Goal: Task Accomplishment & Management: Manage account settings

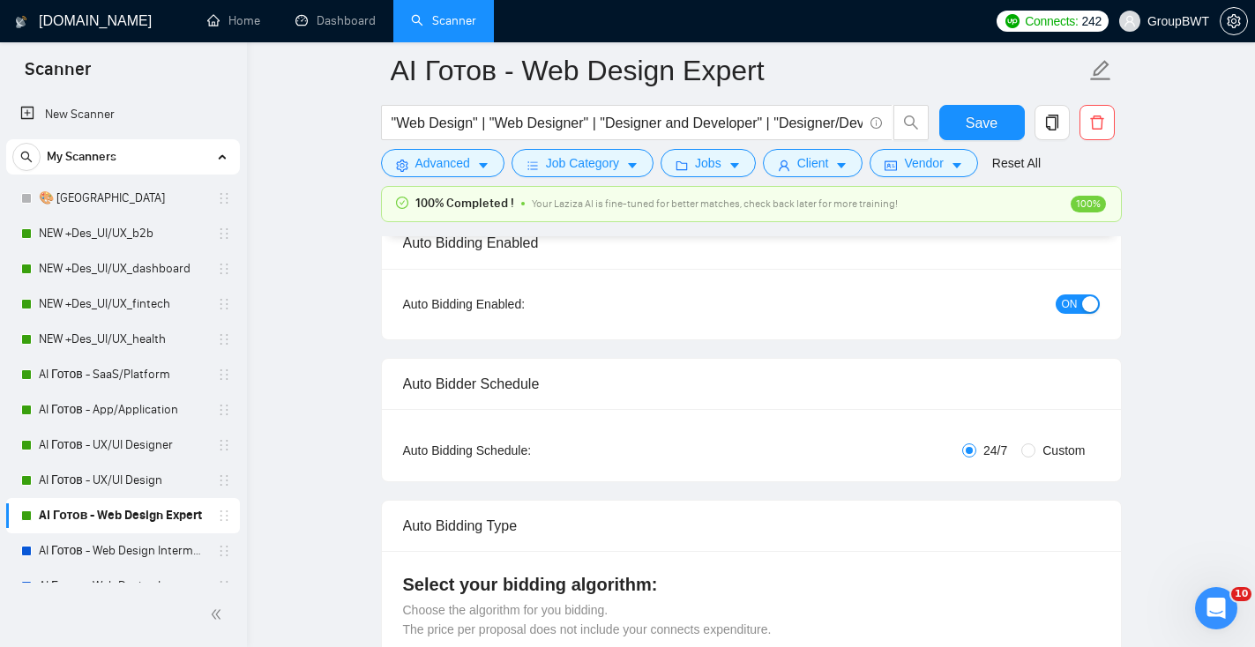
drag, startPoint x: 137, startPoint y: 232, endPoint x: 987, endPoint y: 155, distance: 853.4
click at [137, 232] on link "NEW +Des_UI/UX_b2b" at bounding box center [123, 233] width 168 height 35
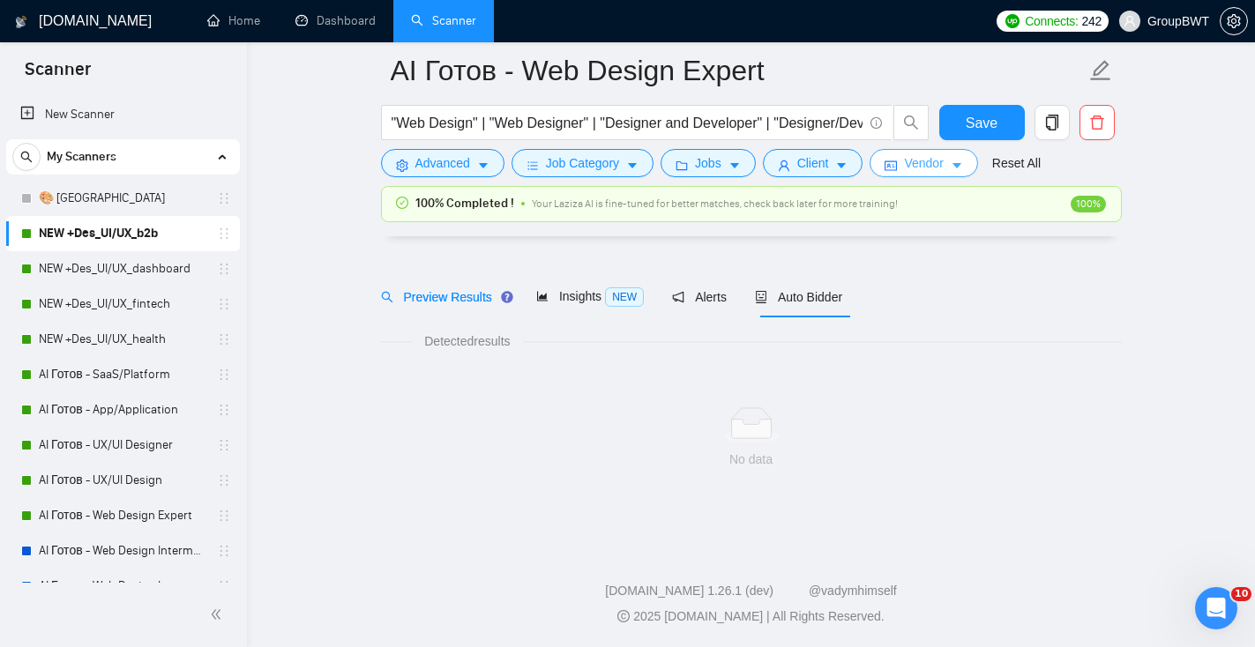
scroll to position [33, 0]
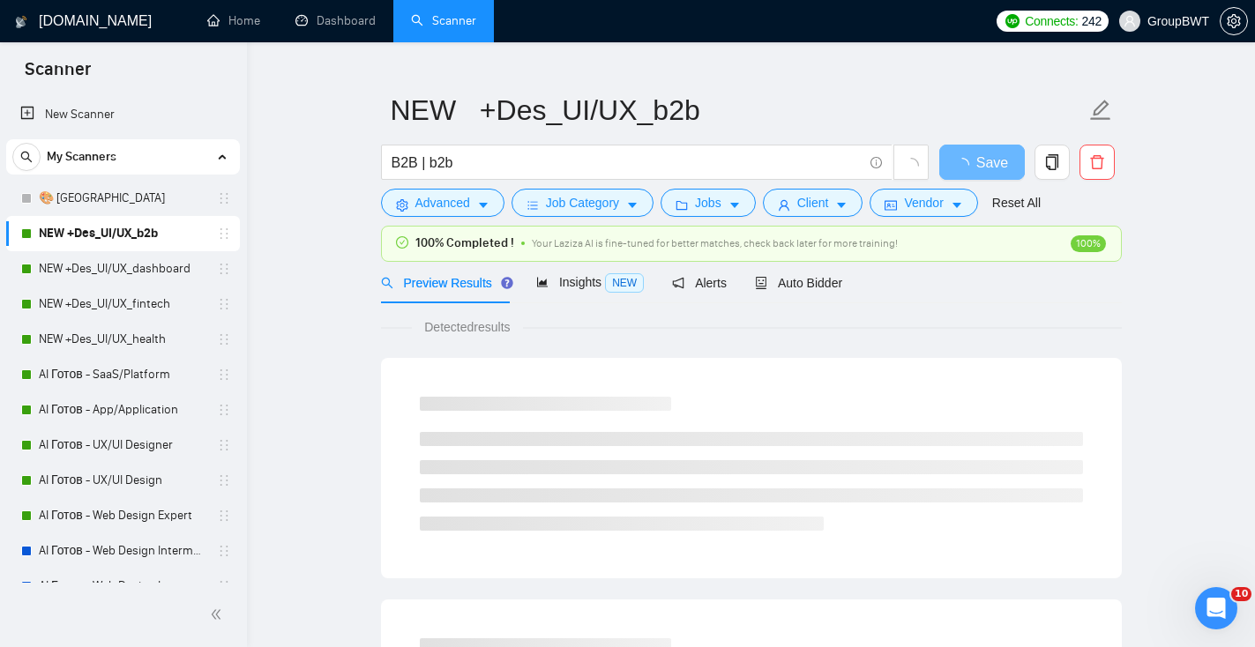
click at [850, 278] on div "Preview Results Insights NEW Alerts Auto Bidder" at bounding box center [751, 282] width 741 height 41
click at [825, 282] on span "Auto Bidder" at bounding box center [798, 283] width 87 height 14
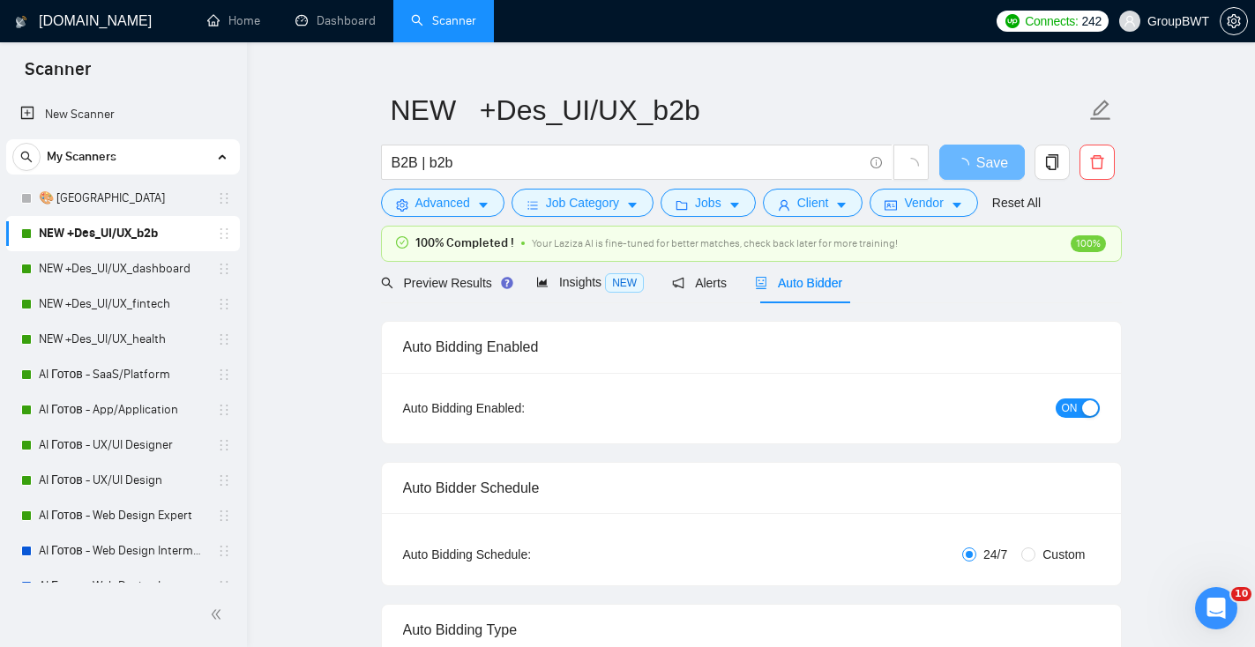
click at [1091, 405] on div "button" at bounding box center [1090, 408] width 16 height 16
click at [980, 159] on span "Save" at bounding box center [981, 163] width 32 height 22
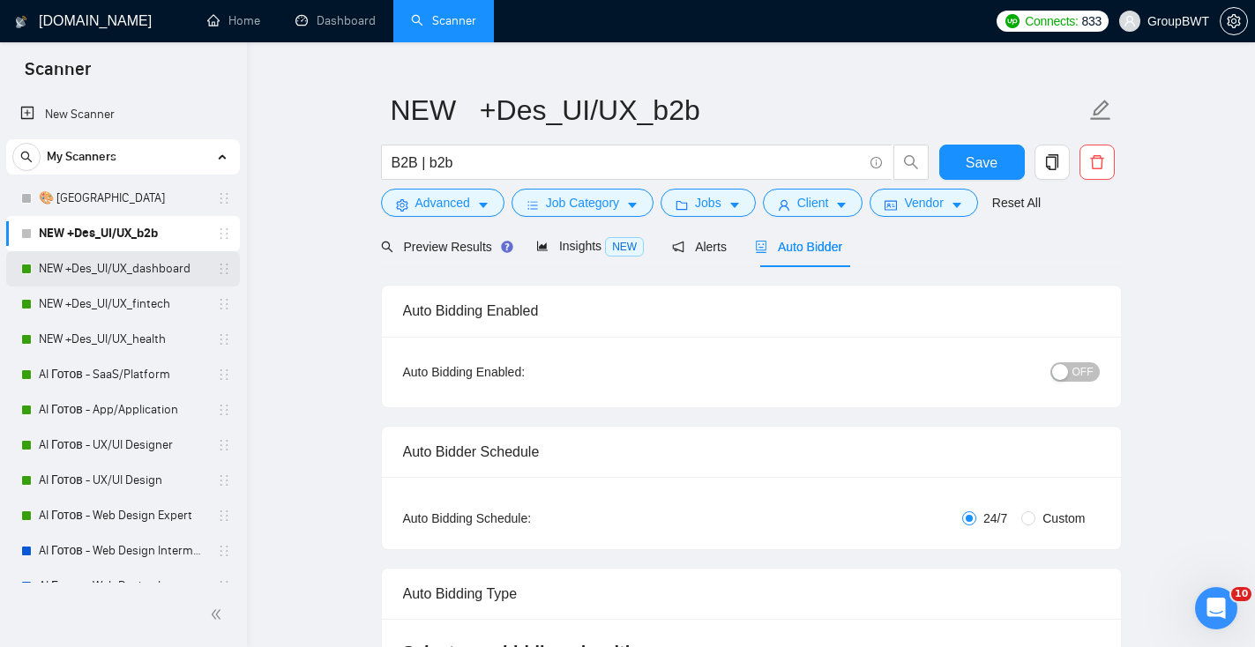
click at [176, 259] on link "NEW +Des_UI/UX_dashboard" at bounding box center [123, 268] width 168 height 35
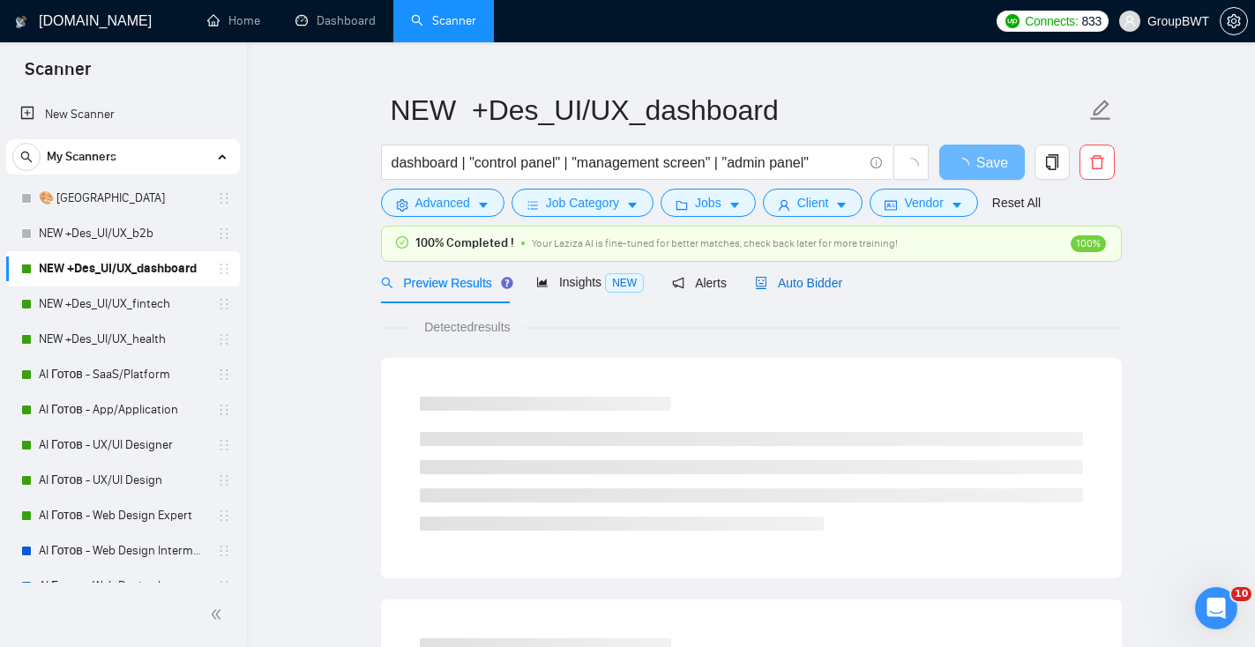
click at [836, 282] on span "Auto Bidder" at bounding box center [798, 283] width 87 height 14
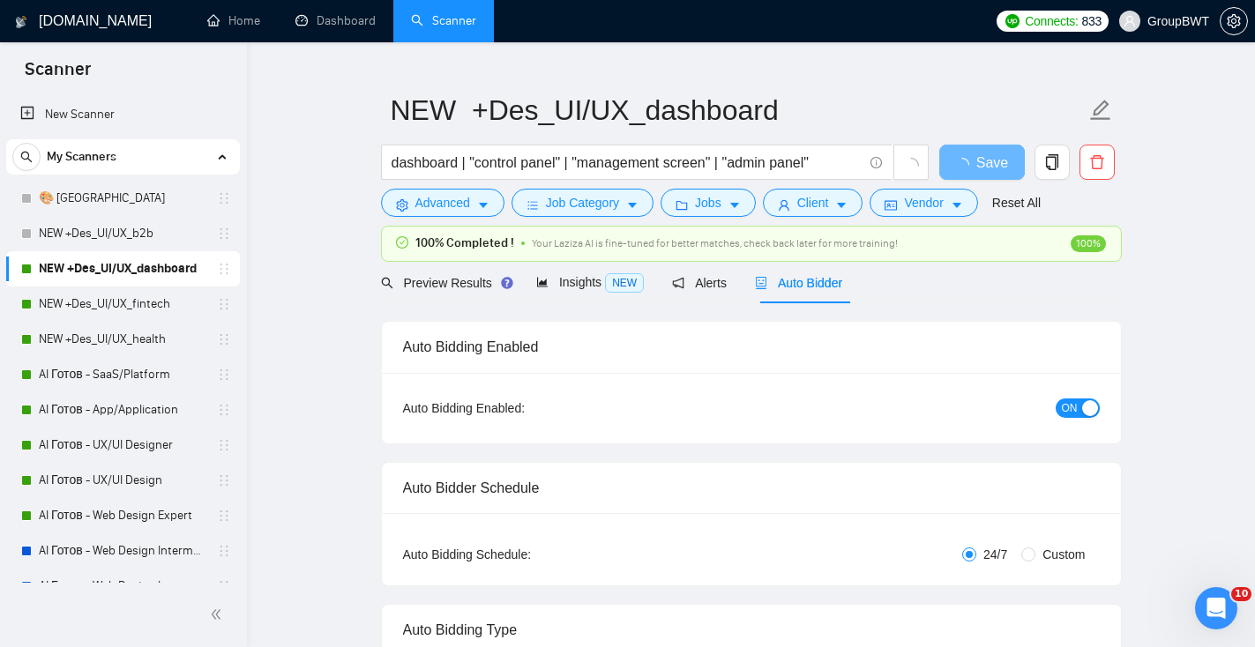
click at [1079, 408] on button "ON" at bounding box center [1077, 408] width 44 height 19
click at [1004, 162] on button "Save" at bounding box center [982, 162] width 86 height 35
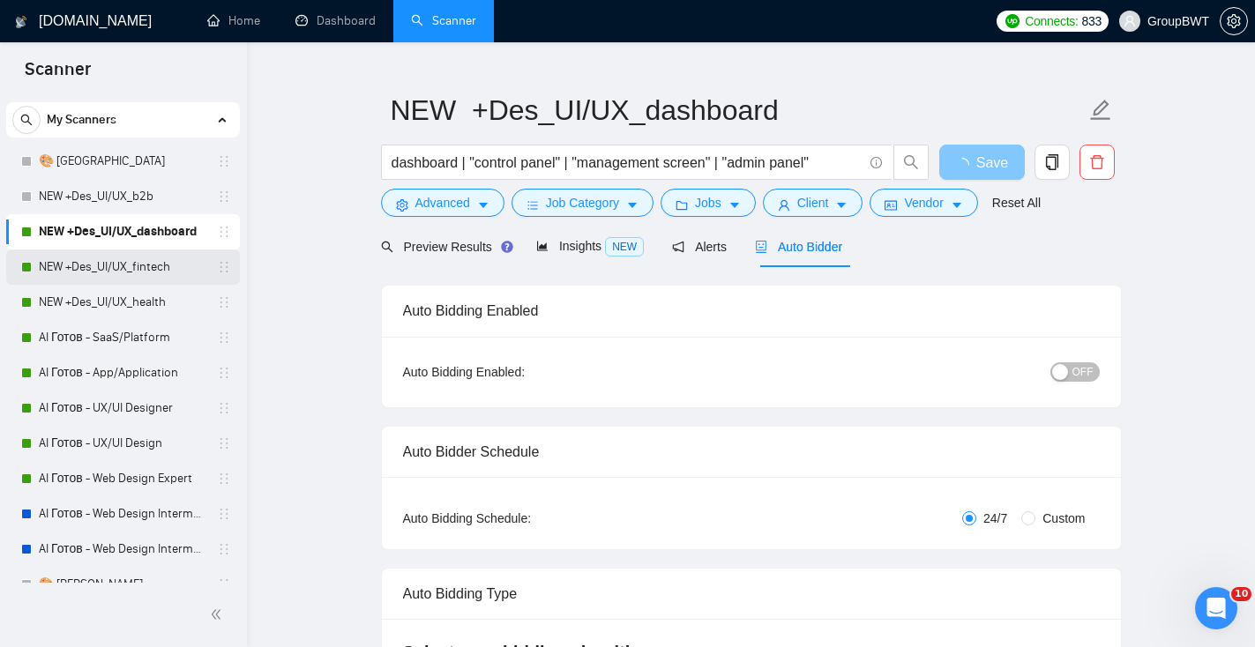
scroll to position [38, 0]
click at [182, 262] on link "NEW +Des_UI/UX_fintech" at bounding box center [123, 266] width 168 height 35
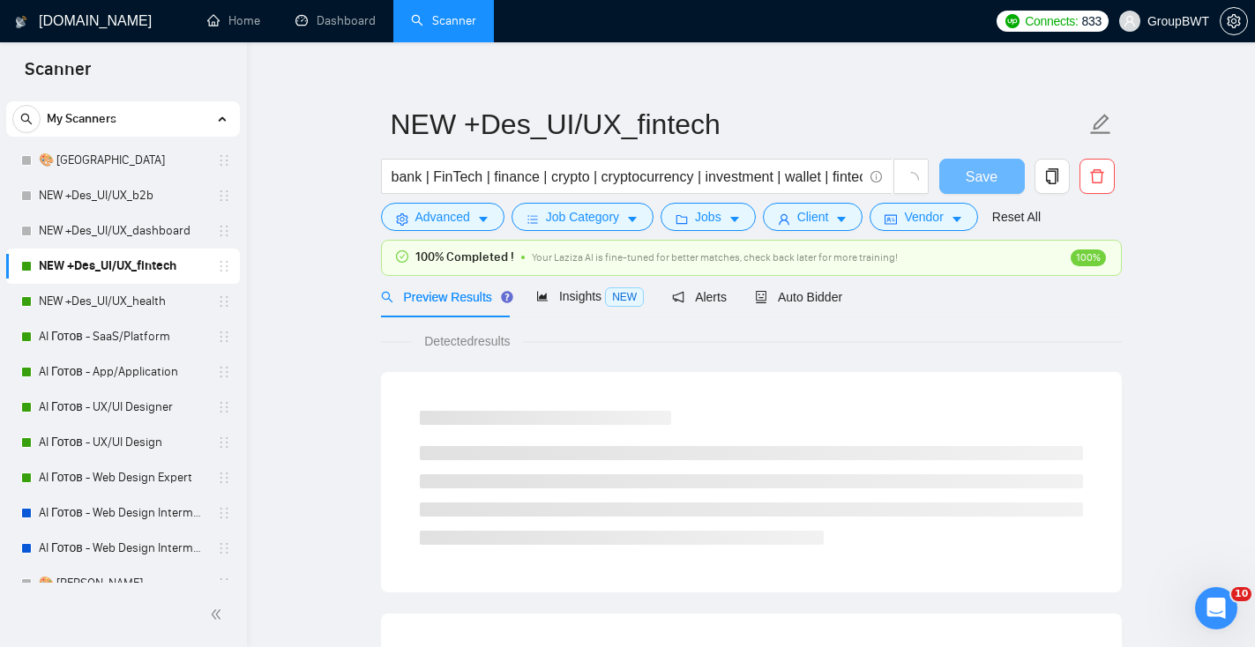
scroll to position [33, 0]
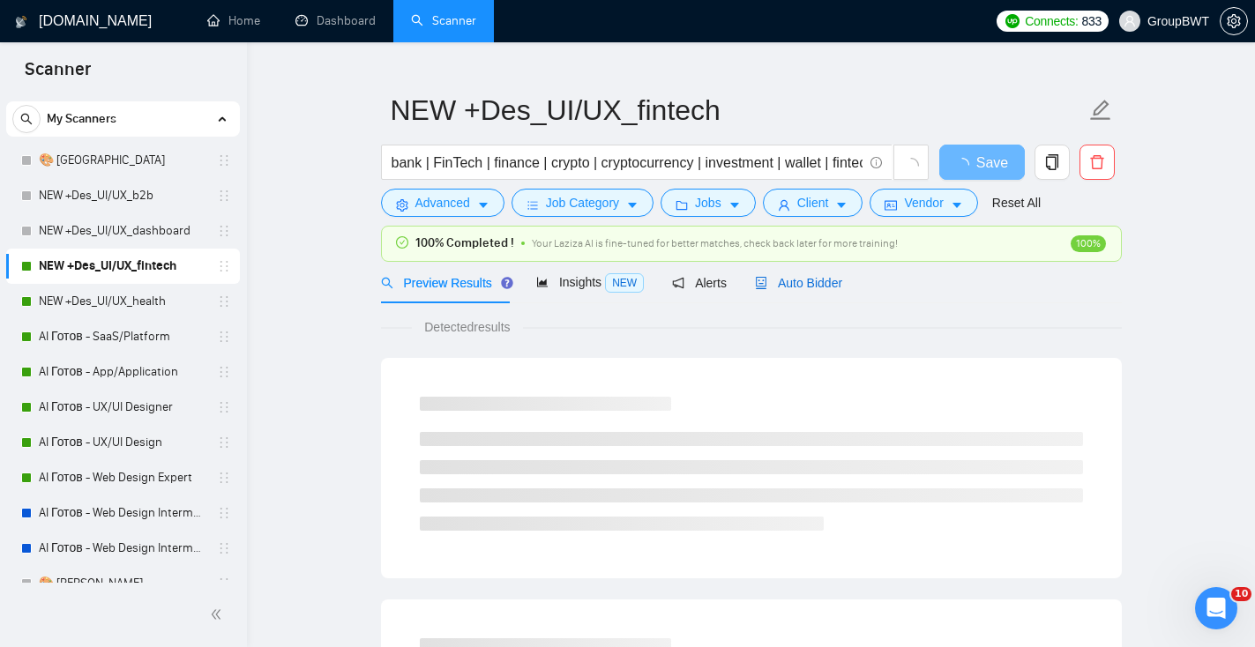
click at [804, 281] on span "Auto Bidder" at bounding box center [798, 283] width 87 height 14
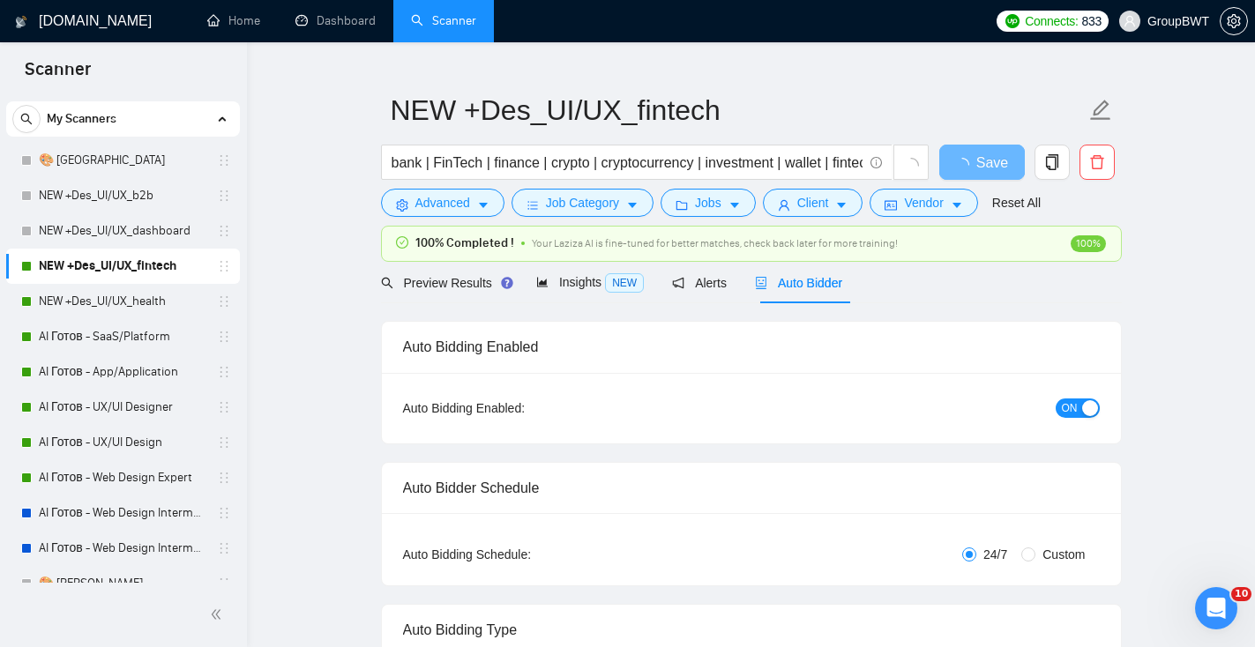
click at [1091, 403] on div "button" at bounding box center [1090, 408] width 16 height 16
click at [1007, 157] on button "Save" at bounding box center [982, 162] width 86 height 35
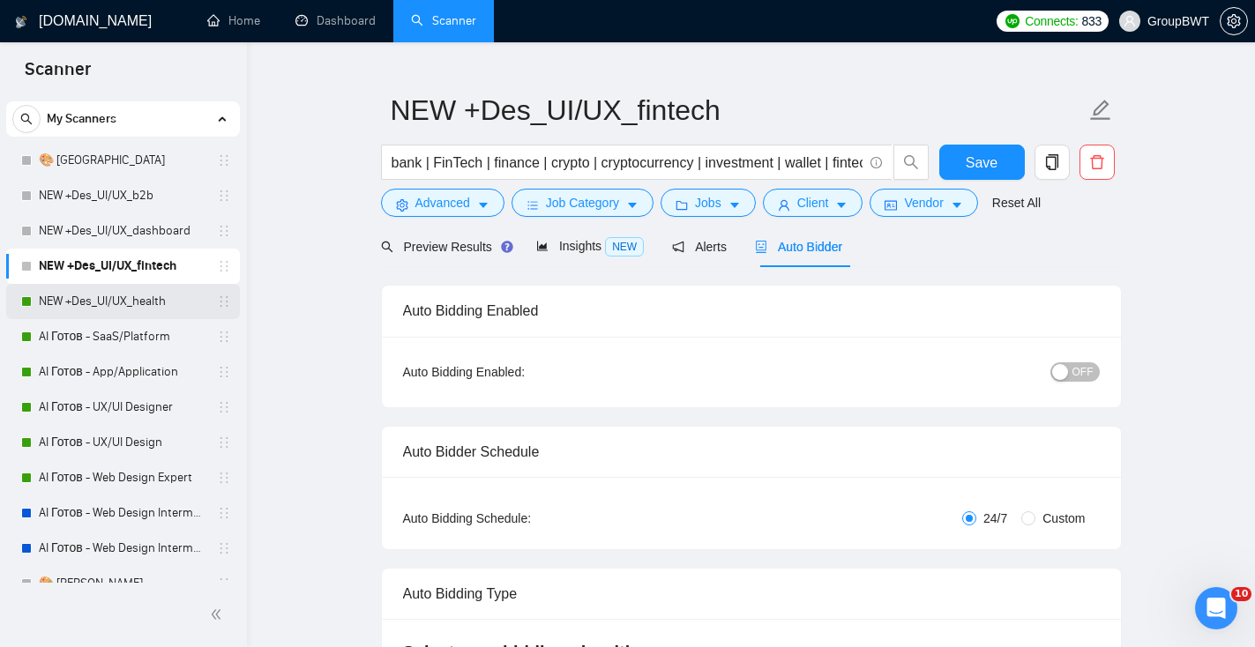
click at [108, 309] on link "NEW +Des_UI/UX_health" at bounding box center [123, 301] width 168 height 35
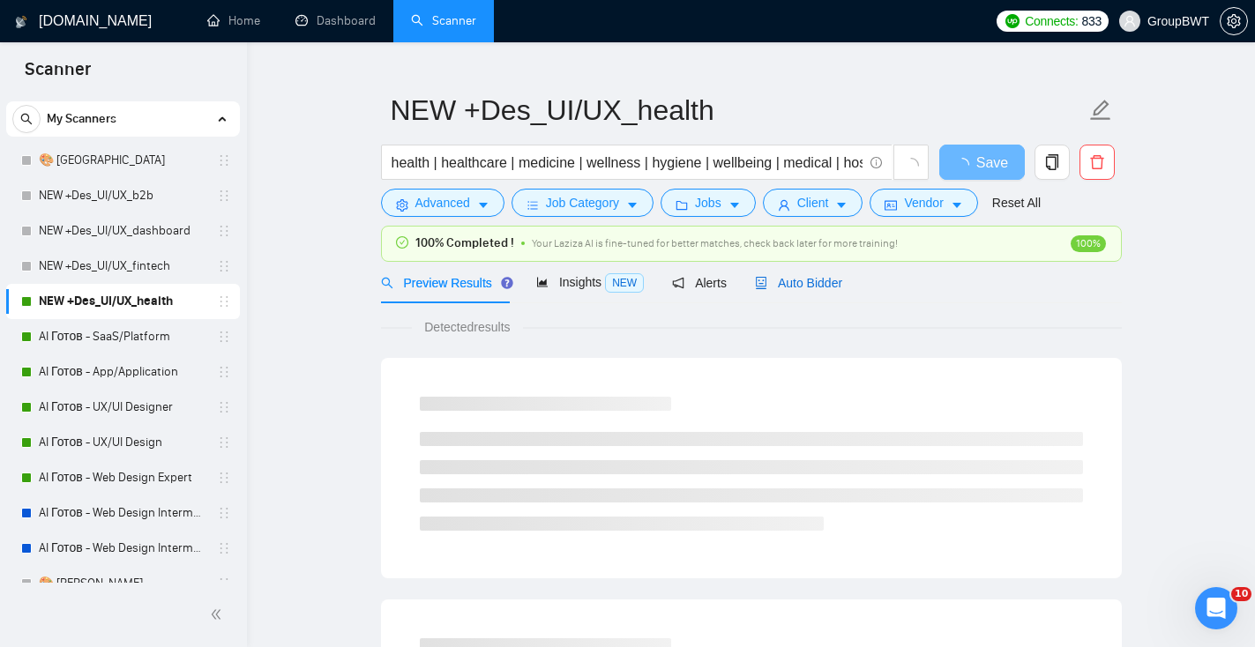
click at [801, 287] on span "Auto Bidder" at bounding box center [798, 283] width 87 height 14
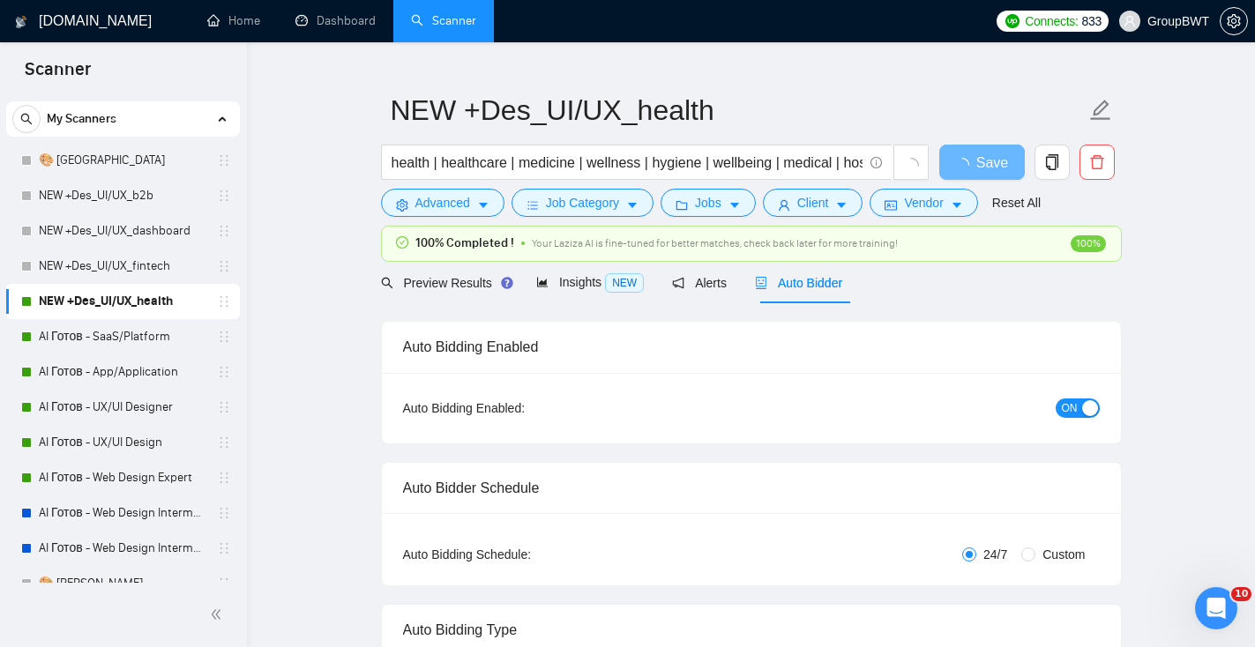
click at [1072, 403] on span "ON" at bounding box center [1070, 408] width 16 height 19
click at [985, 165] on span "Save" at bounding box center [981, 163] width 32 height 22
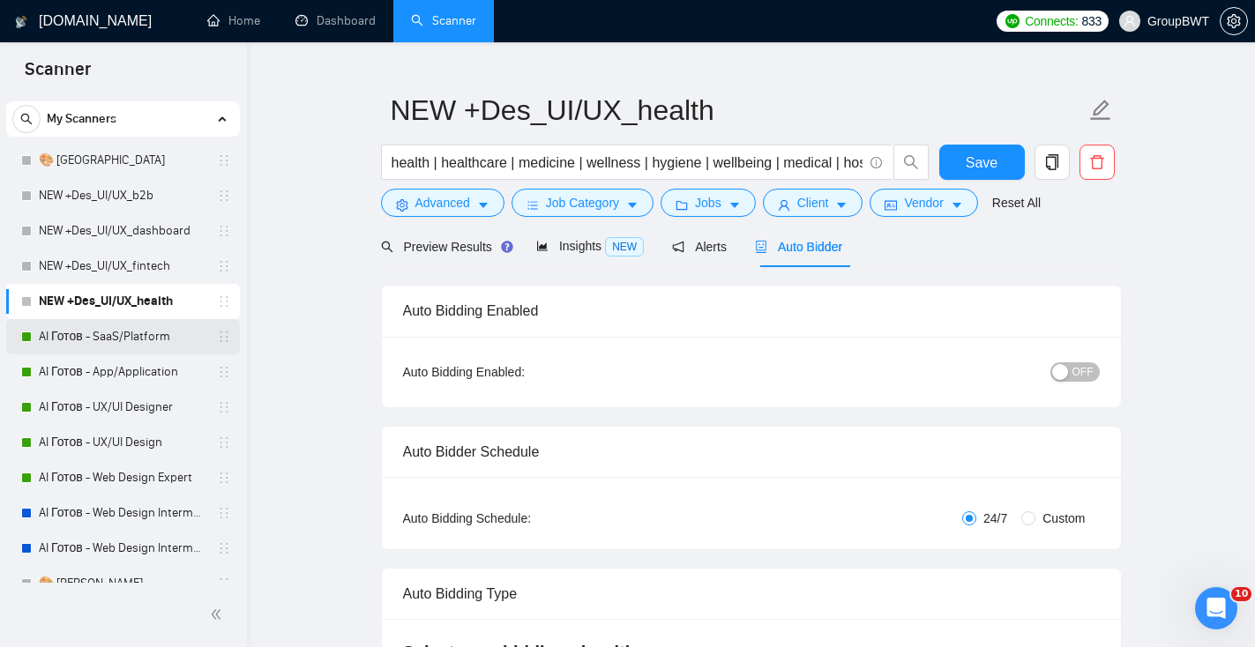
click at [142, 331] on link "AI Готов - SaaS/Platform" at bounding box center [123, 336] width 168 height 35
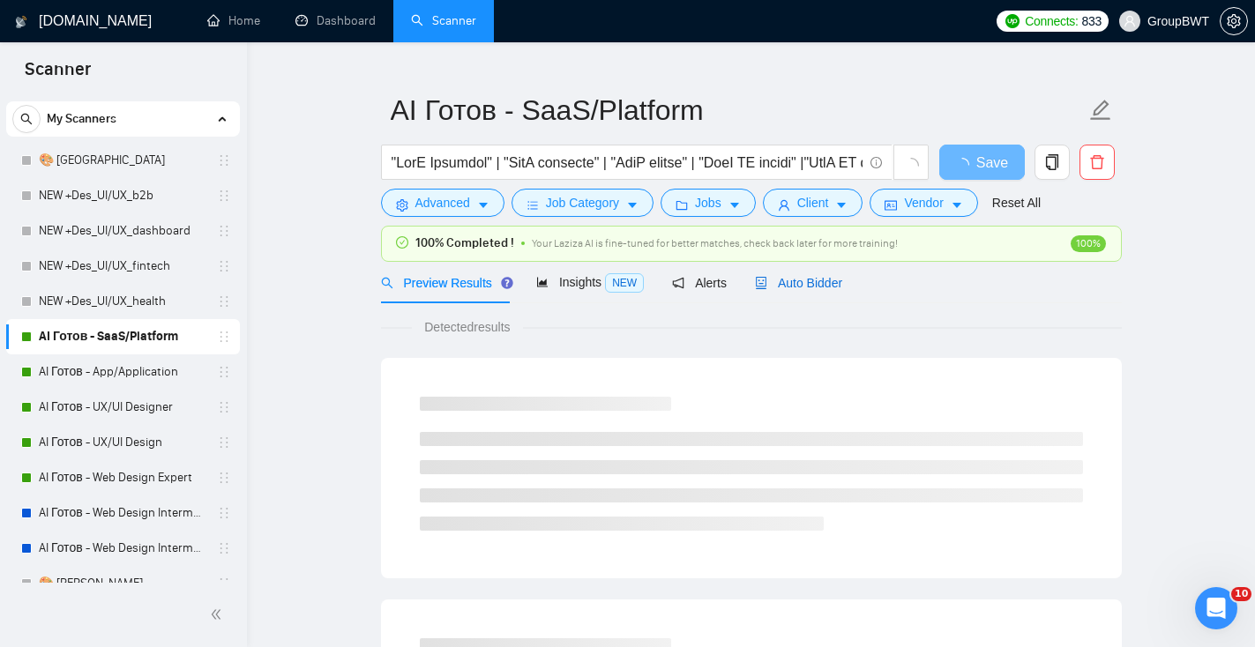
click at [809, 278] on span "Auto Bidder" at bounding box center [798, 283] width 87 height 14
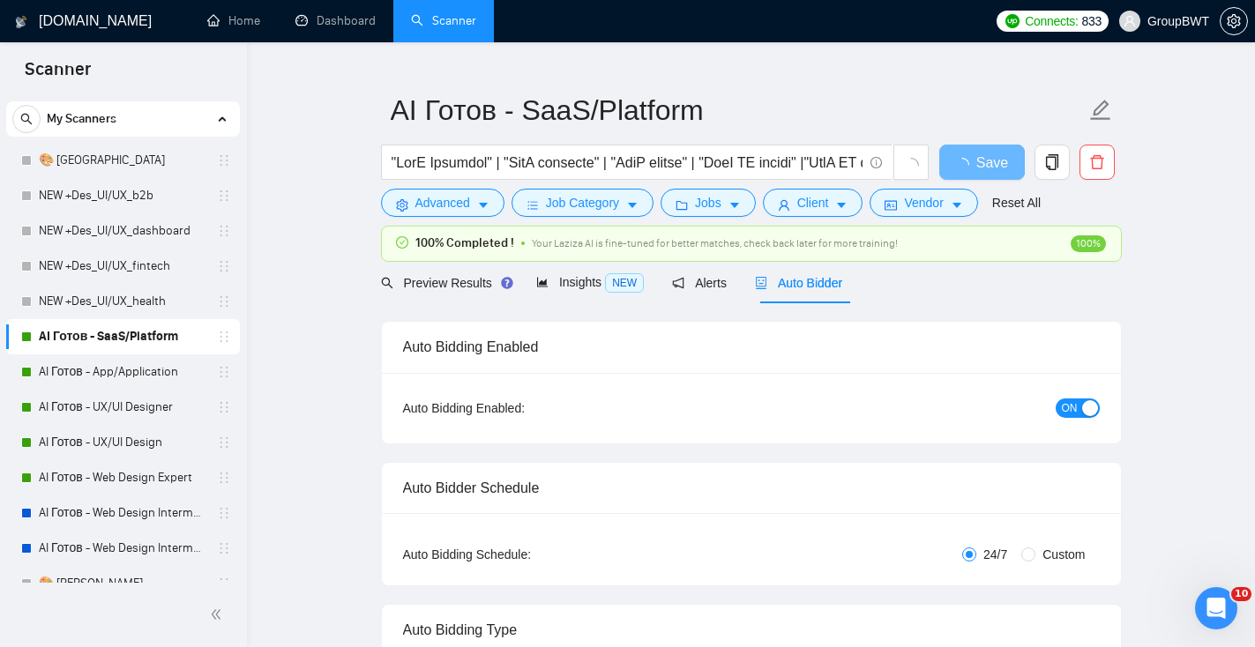
click at [1077, 404] on span "ON" at bounding box center [1070, 408] width 16 height 19
click at [995, 163] on span "Save" at bounding box center [981, 163] width 32 height 22
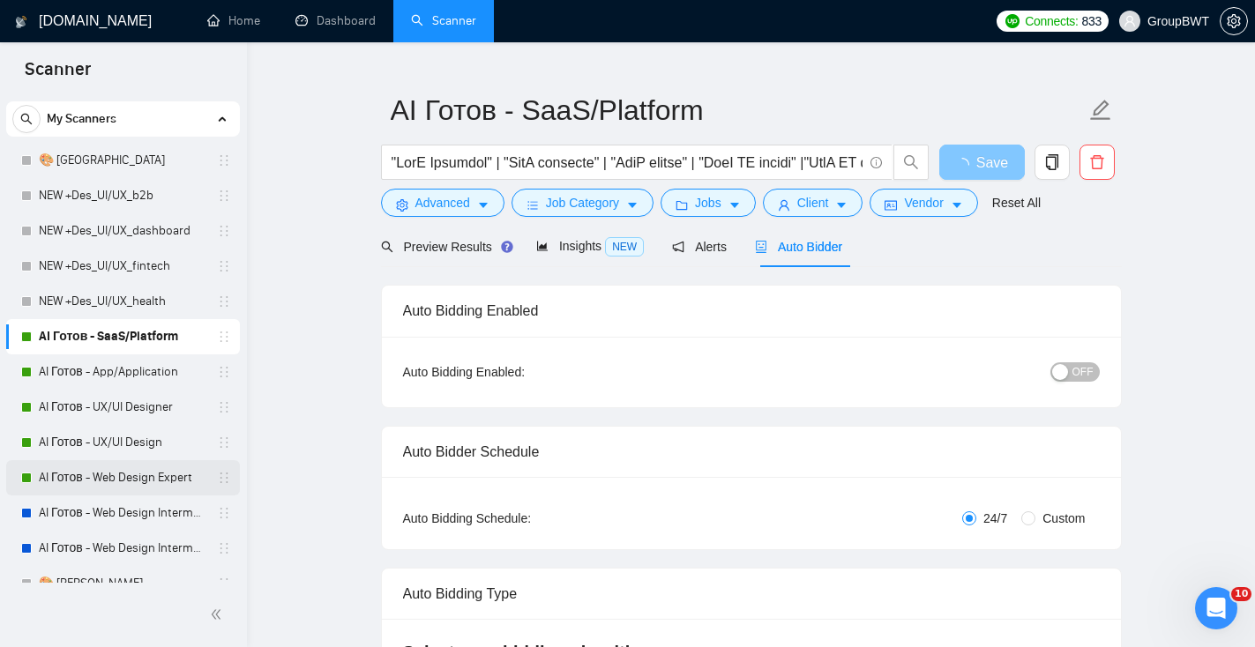
scroll to position [113, 0]
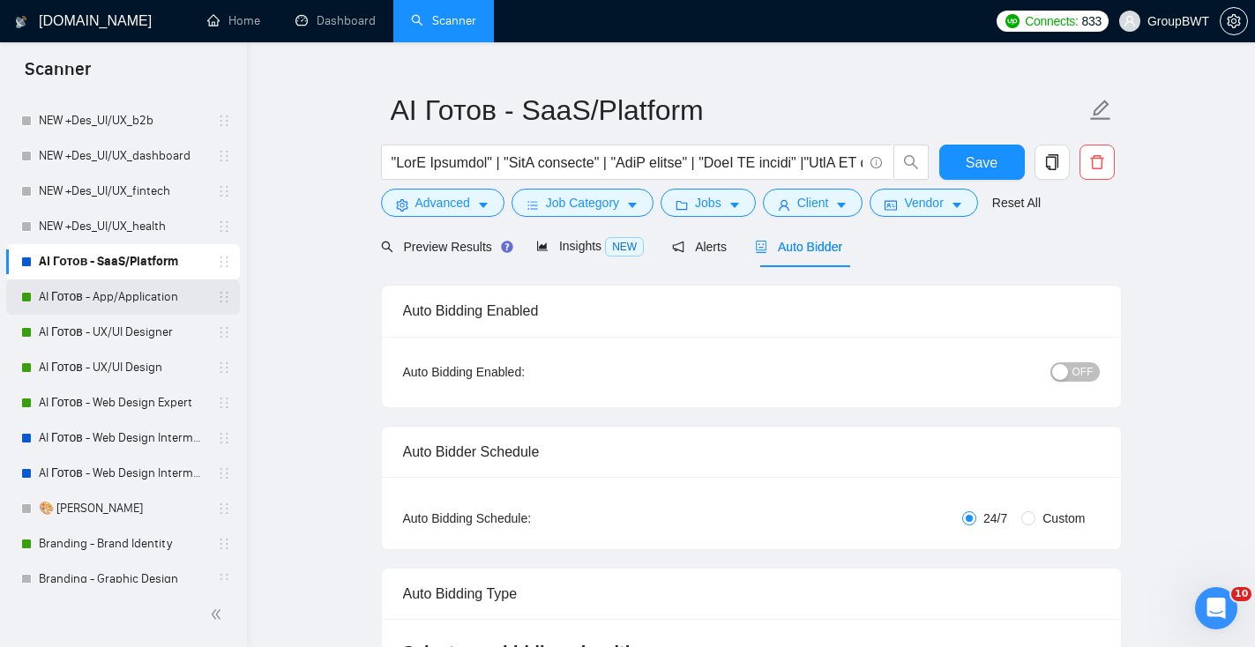
click at [143, 304] on link "AI Готов - App/Application" at bounding box center [123, 297] width 168 height 35
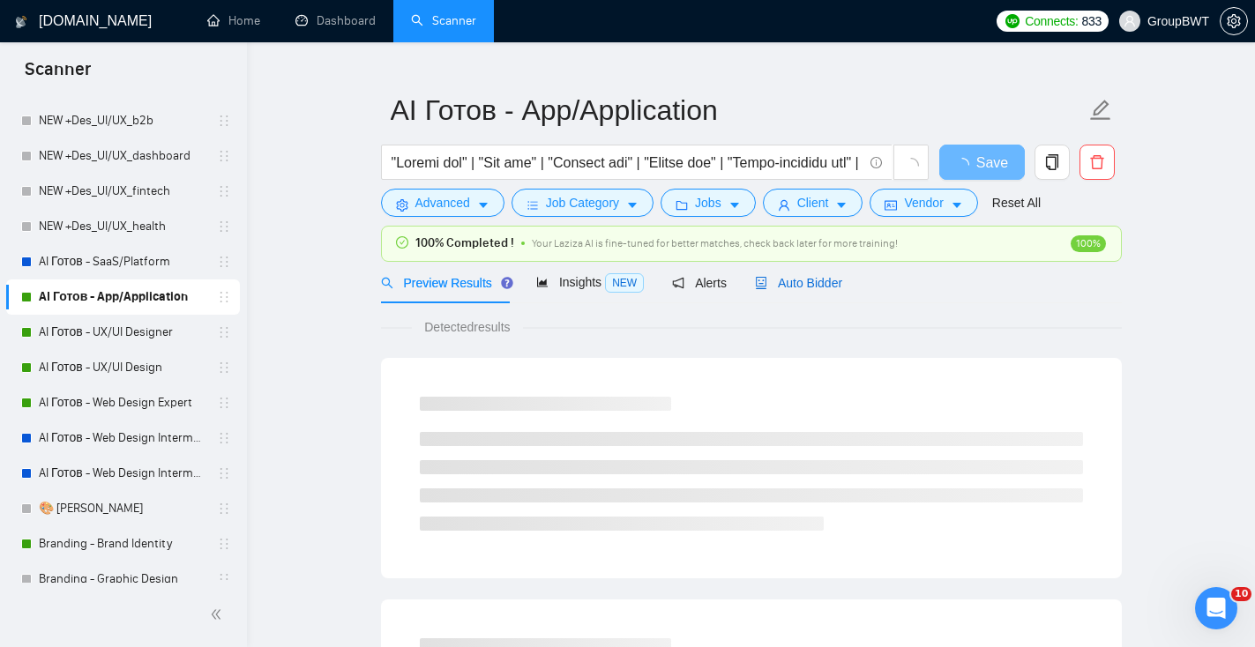
click at [842, 286] on span "Auto Bidder" at bounding box center [798, 283] width 87 height 14
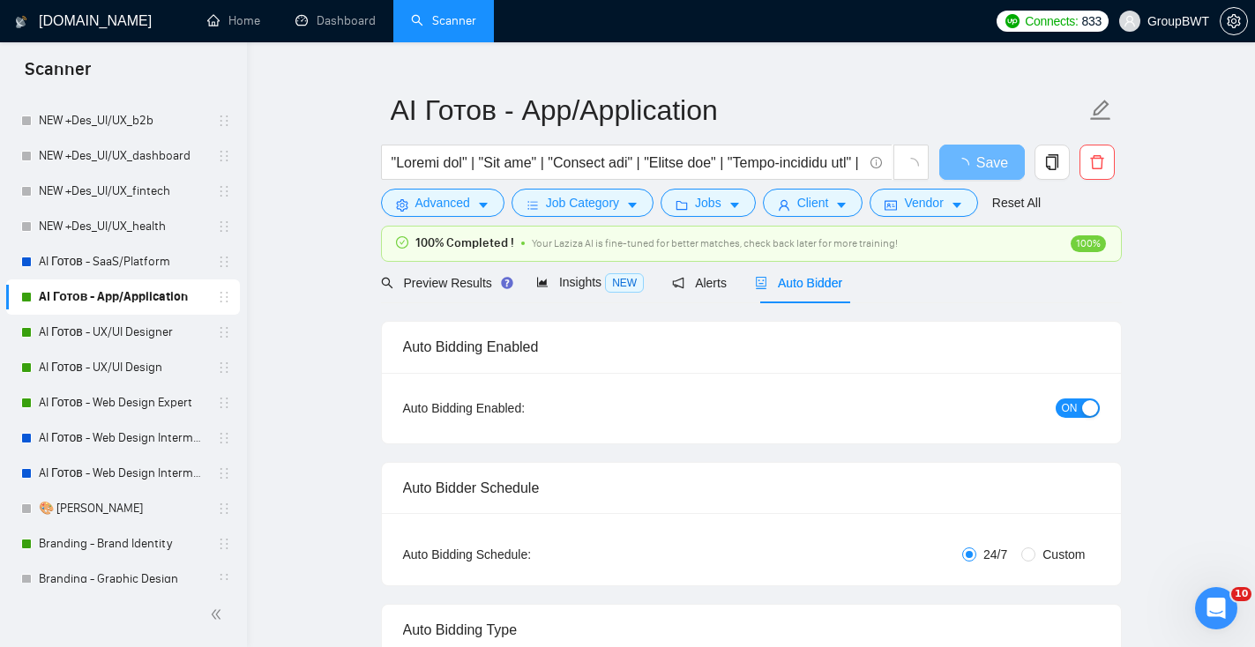
click at [1070, 401] on span "ON" at bounding box center [1070, 408] width 16 height 19
click at [973, 159] on span "Save" at bounding box center [981, 163] width 32 height 22
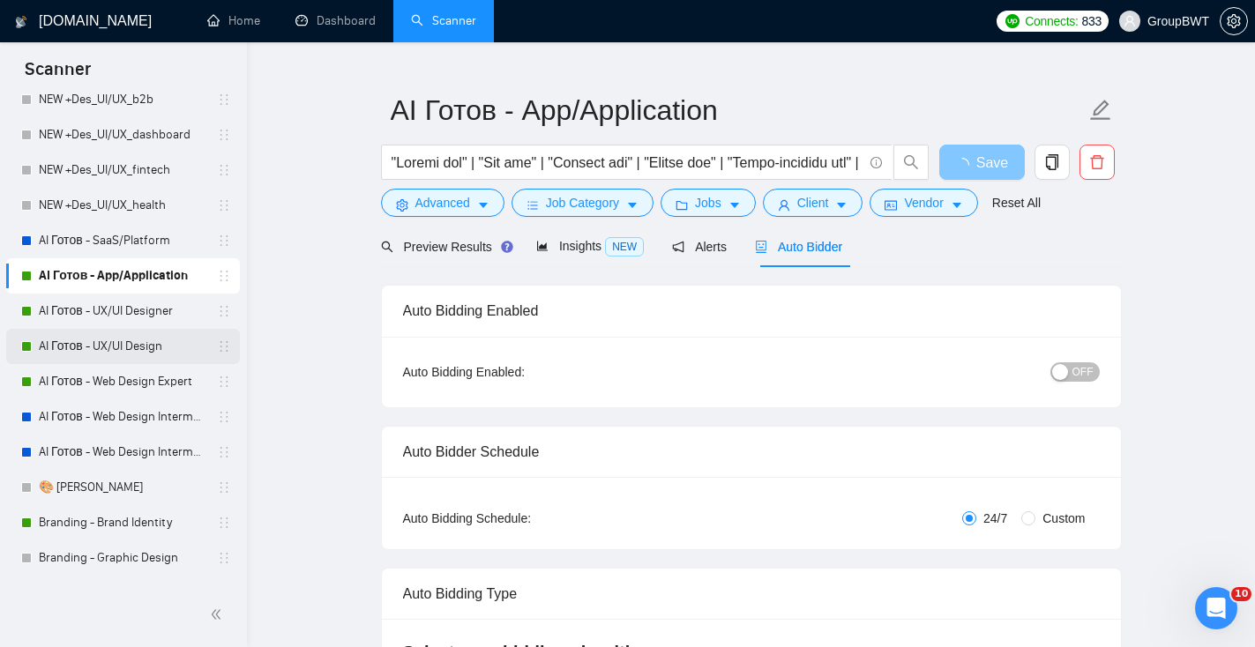
scroll to position [148, 0]
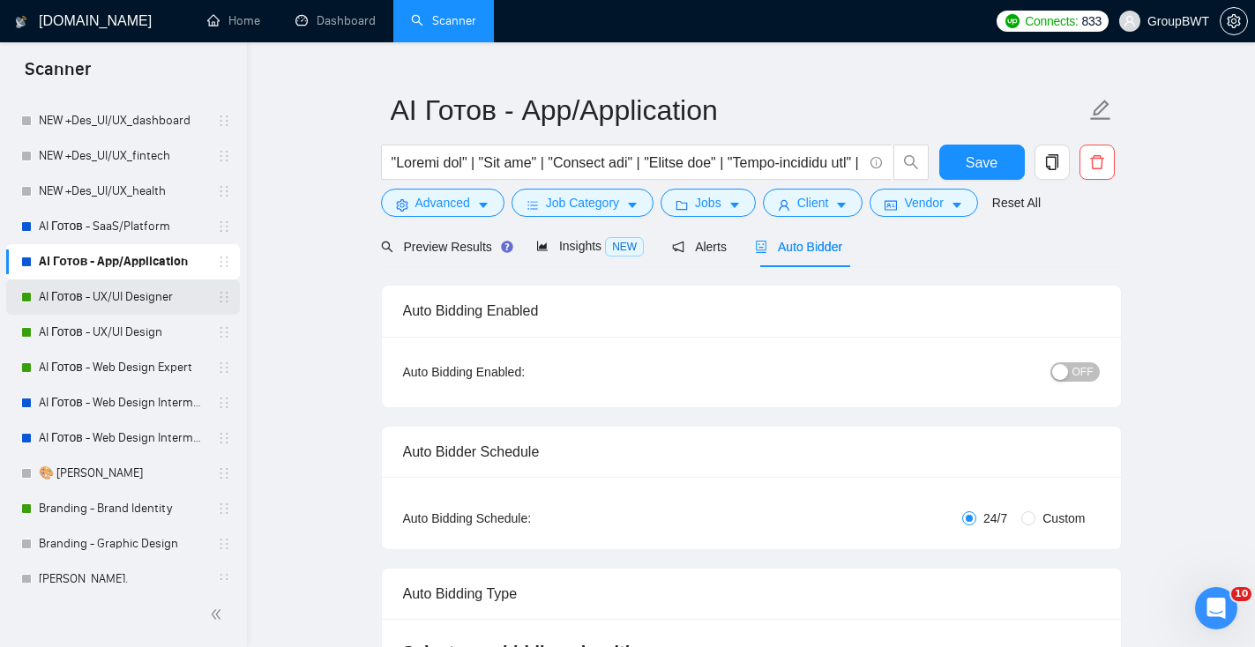
click at [179, 309] on link "AI Готов - UX/UI Designer" at bounding box center [123, 297] width 168 height 35
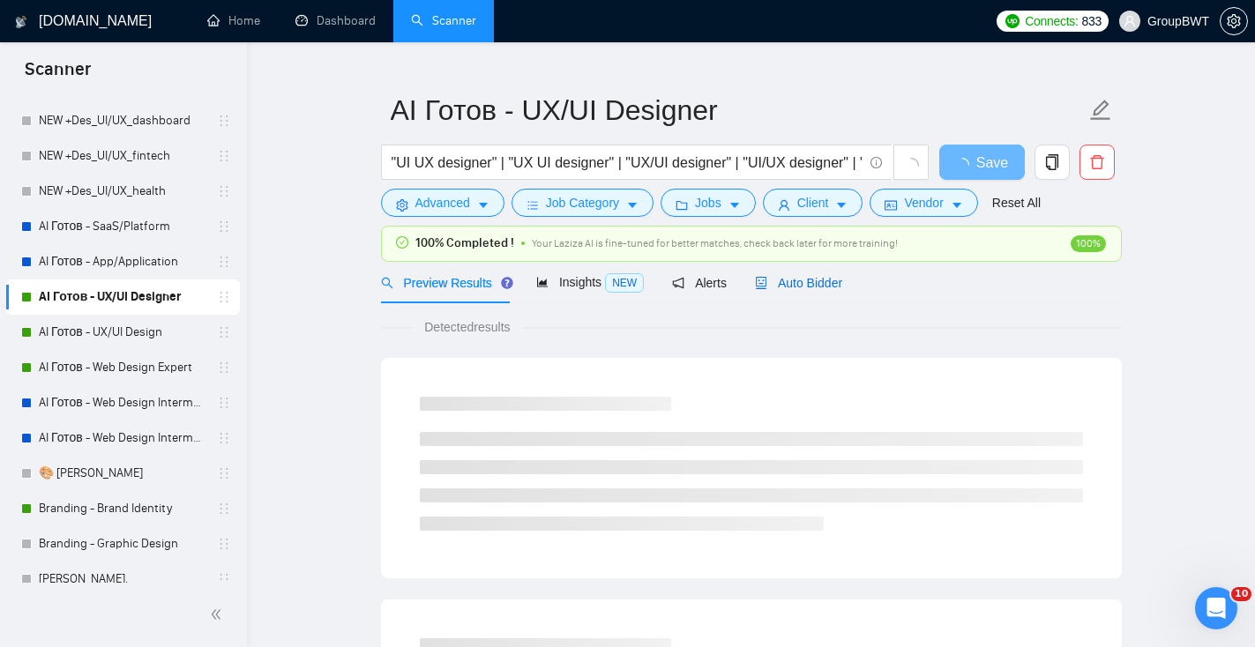
click at [802, 292] on div "Auto Bidder" at bounding box center [798, 282] width 87 height 19
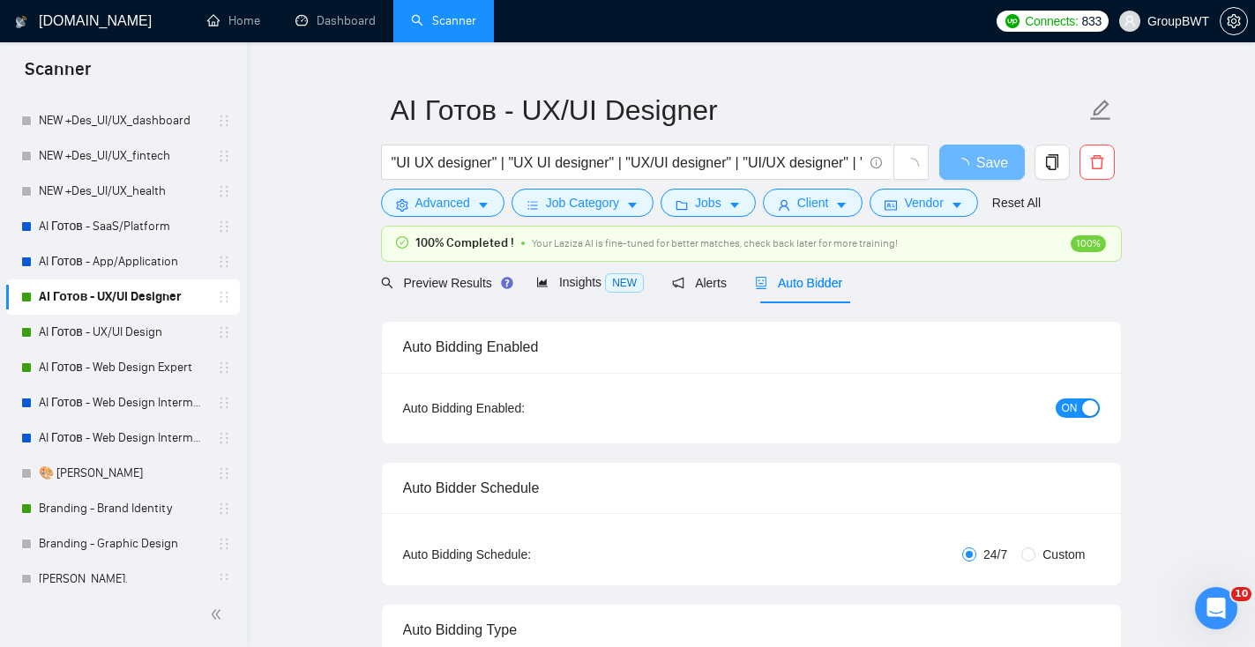
click at [1087, 409] on div "button" at bounding box center [1090, 408] width 16 height 16
click at [974, 164] on span "Save" at bounding box center [981, 163] width 32 height 22
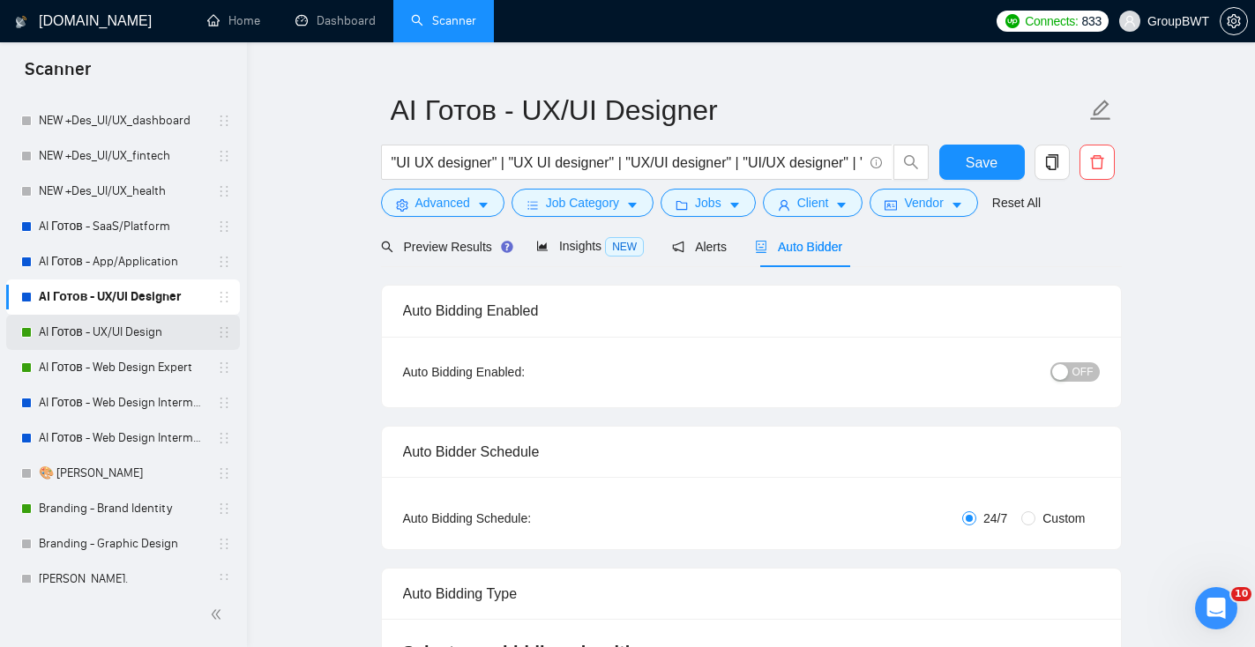
click at [165, 326] on link "AI Готов - UX/UI Design" at bounding box center [123, 332] width 168 height 35
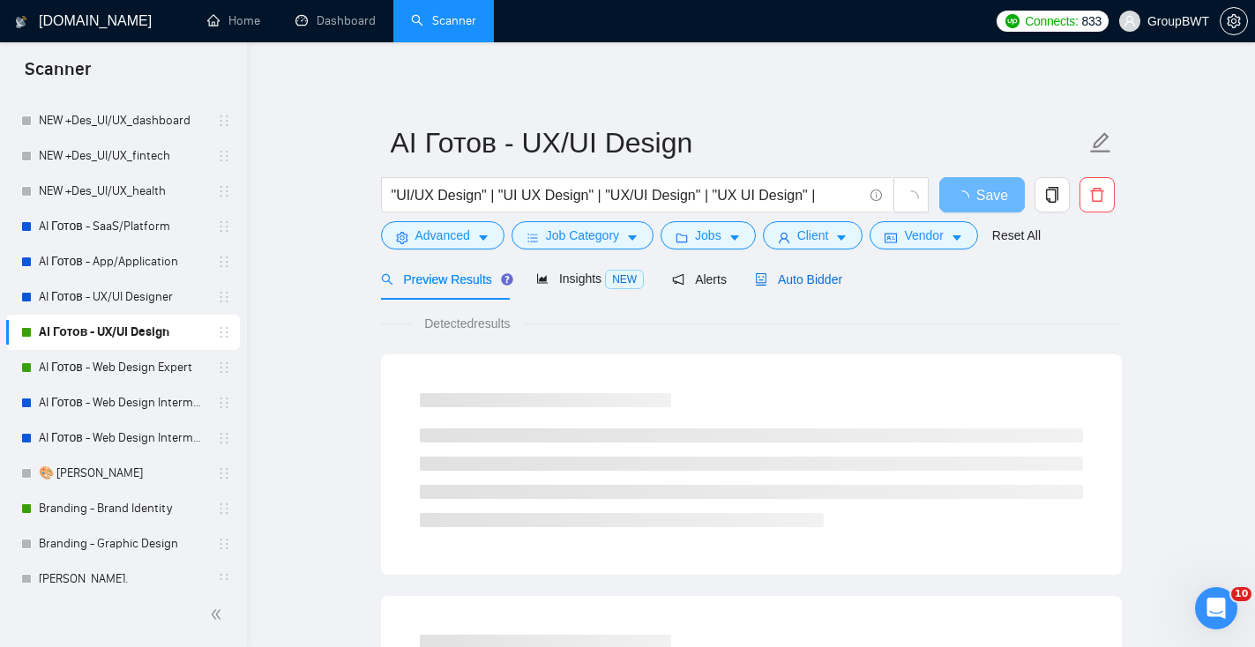
click at [810, 279] on span "Auto Bidder" at bounding box center [798, 279] width 87 height 14
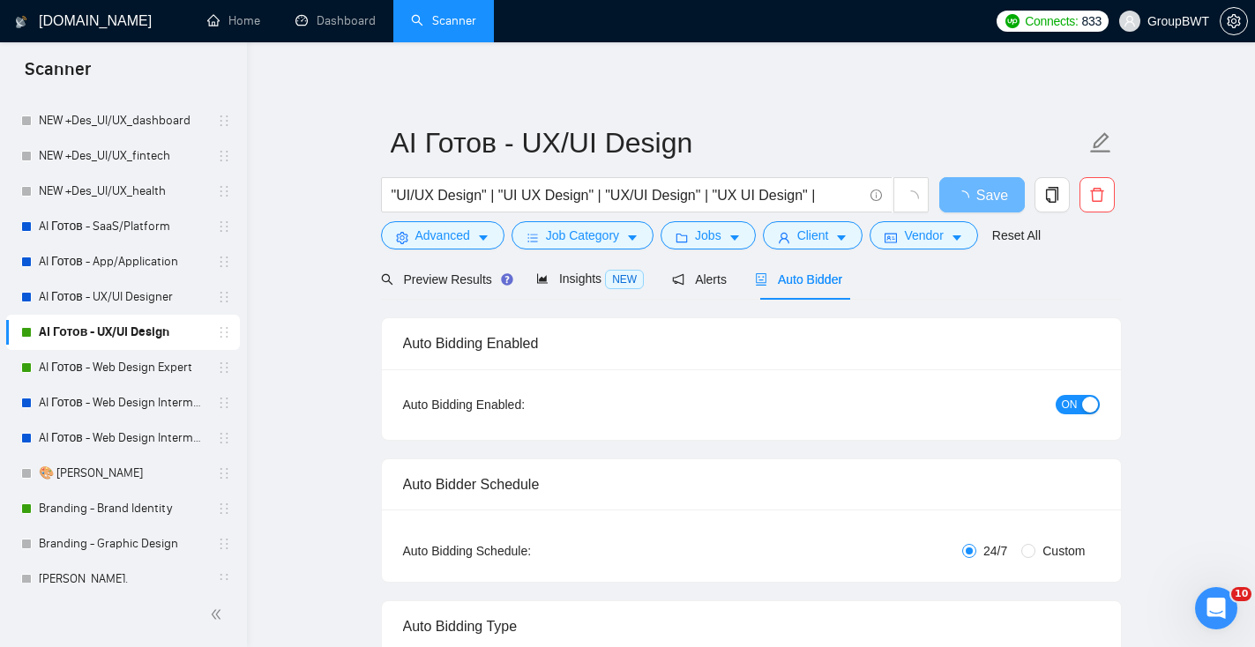
click at [1082, 401] on div "button" at bounding box center [1090, 405] width 16 height 16
click at [986, 199] on span "Save" at bounding box center [981, 195] width 32 height 22
click at [138, 375] on link "AI Готов - Web Design Expert" at bounding box center [123, 367] width 168 height 35
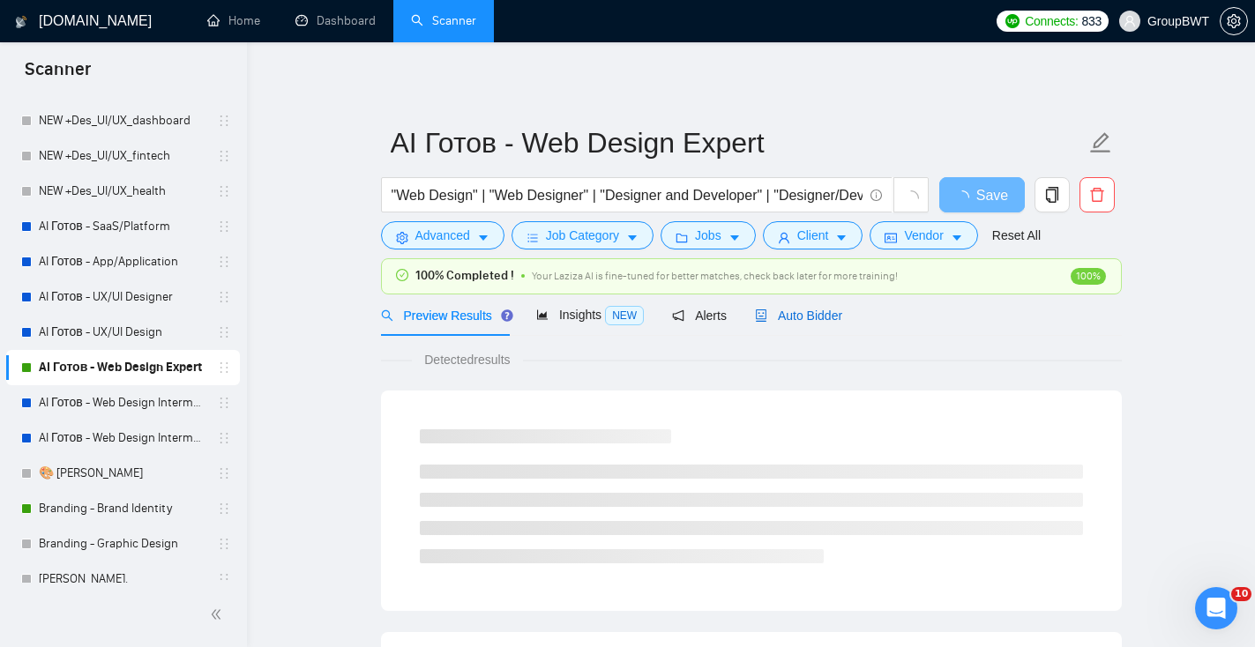
click at [835, 315] on span "Auto Bidder" at bounding box center [798, 316] width 87 height 14
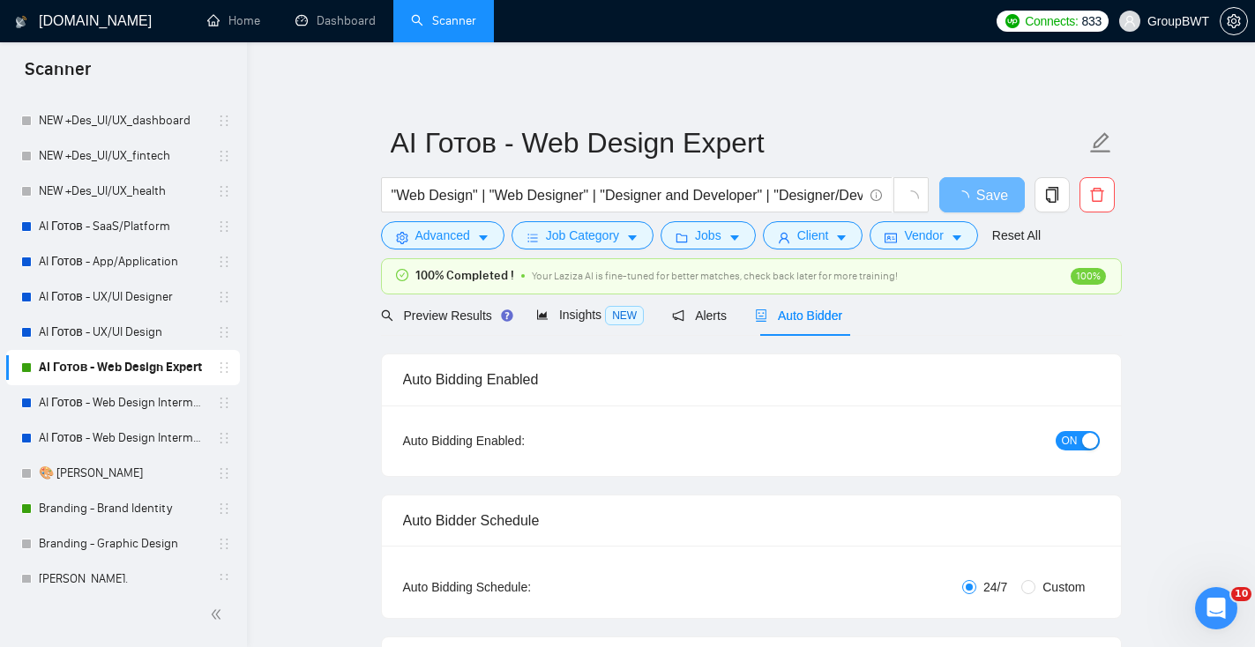
click at [1073, 436] on span "ON" at bounding box center [1070, 440] width 16 height 19
click at [992, 198] on span "Save" at bounding box center [981, 195] width 32 height 22
